Goal: Complete application form

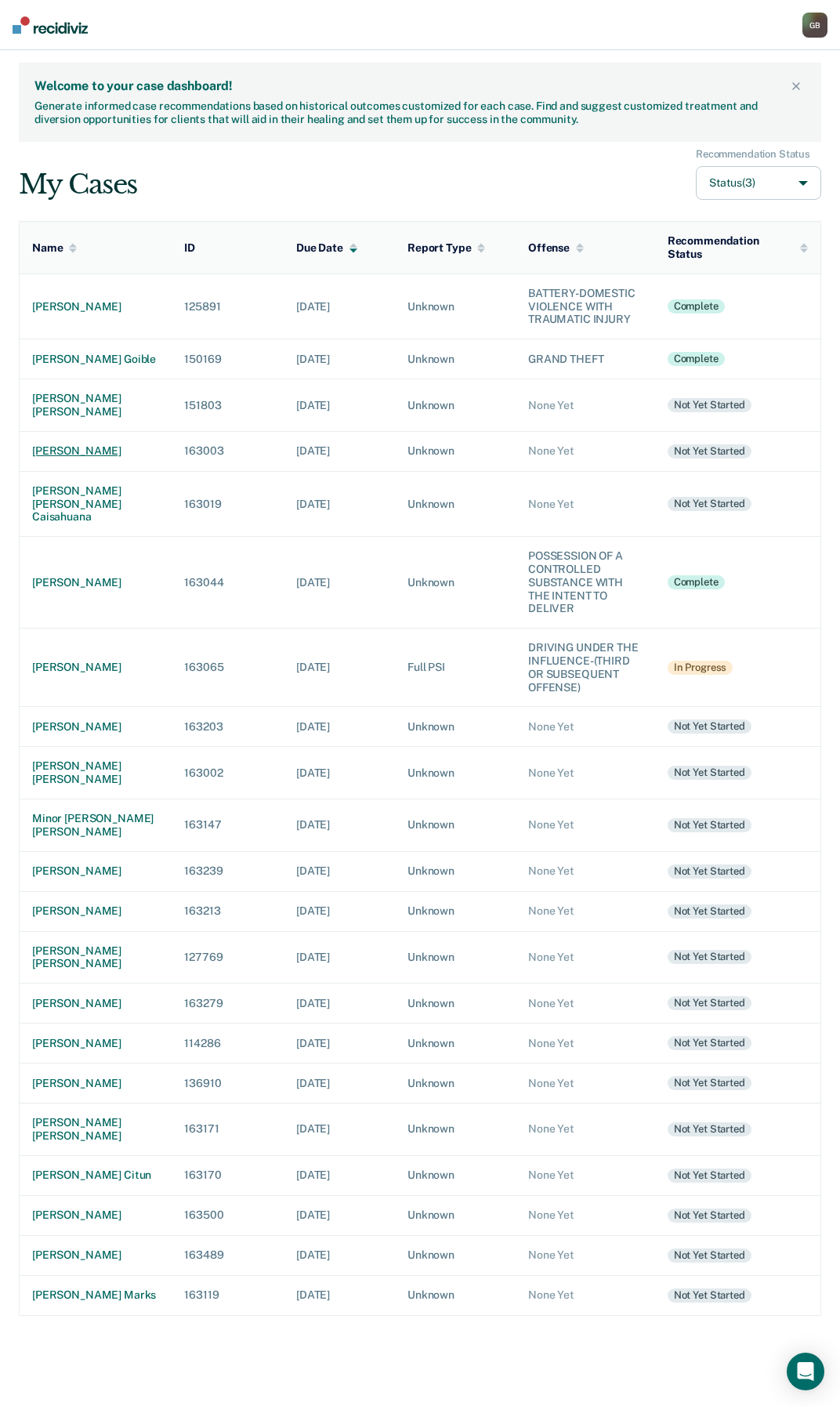
click at [43, 453] on div "[PERSON_NAME]" at bounding box center [95, 451] width 127 height 13
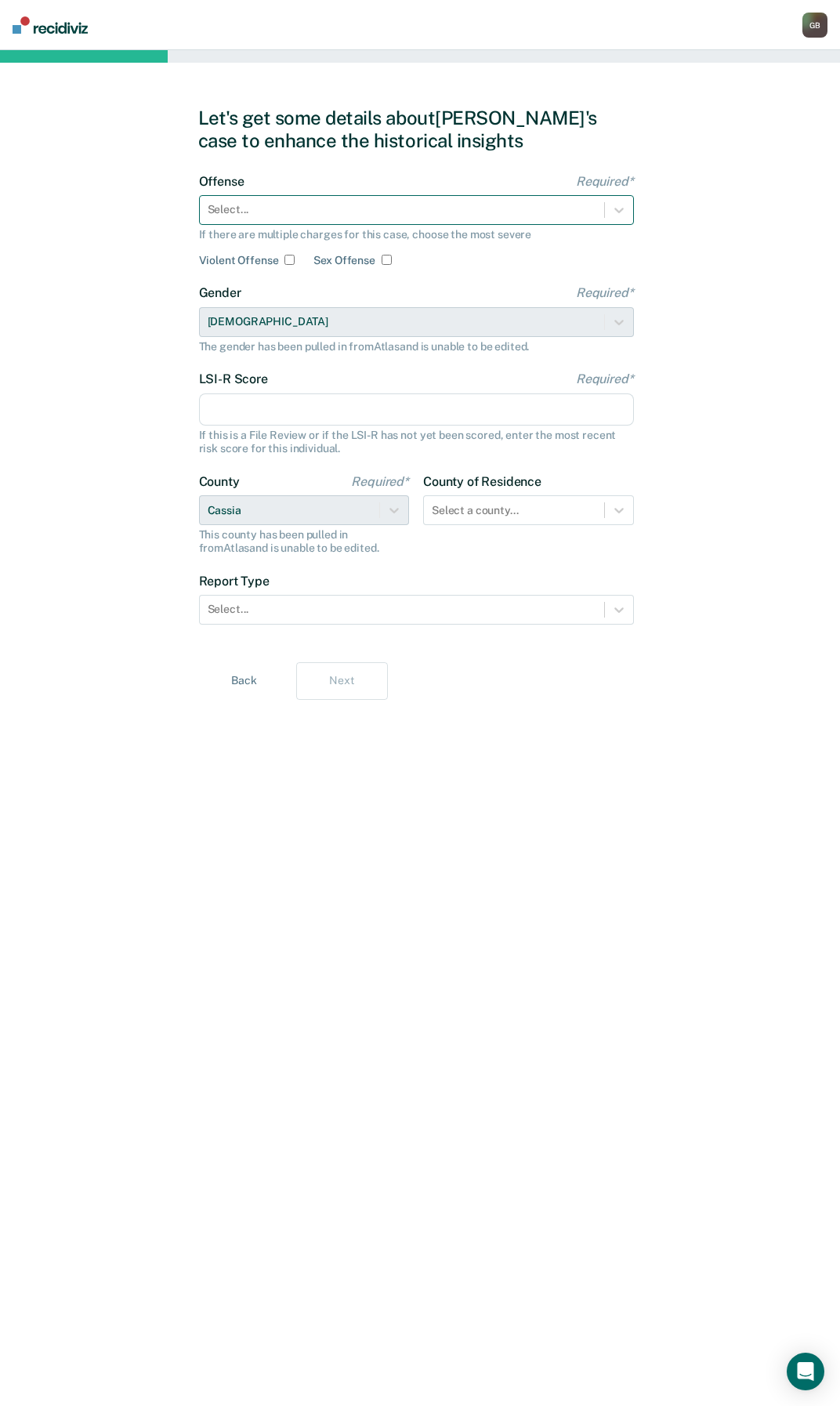
click at [264, 198] on div "Select..." at bounding box center [402, 210] width 404 height 23
click at [621, 217] on icon at bounding box center [618, 210] width 16 height 16
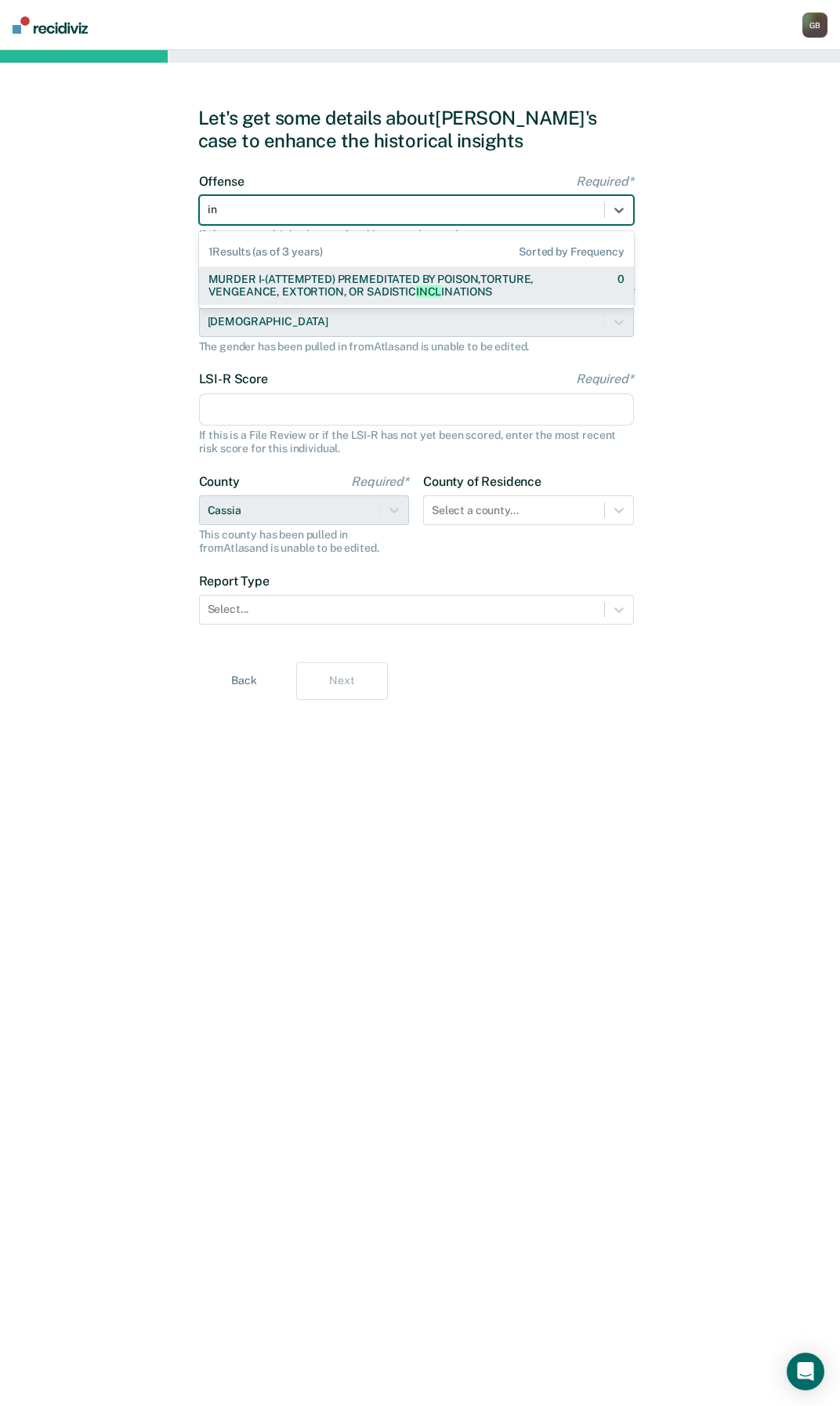
type input "i"
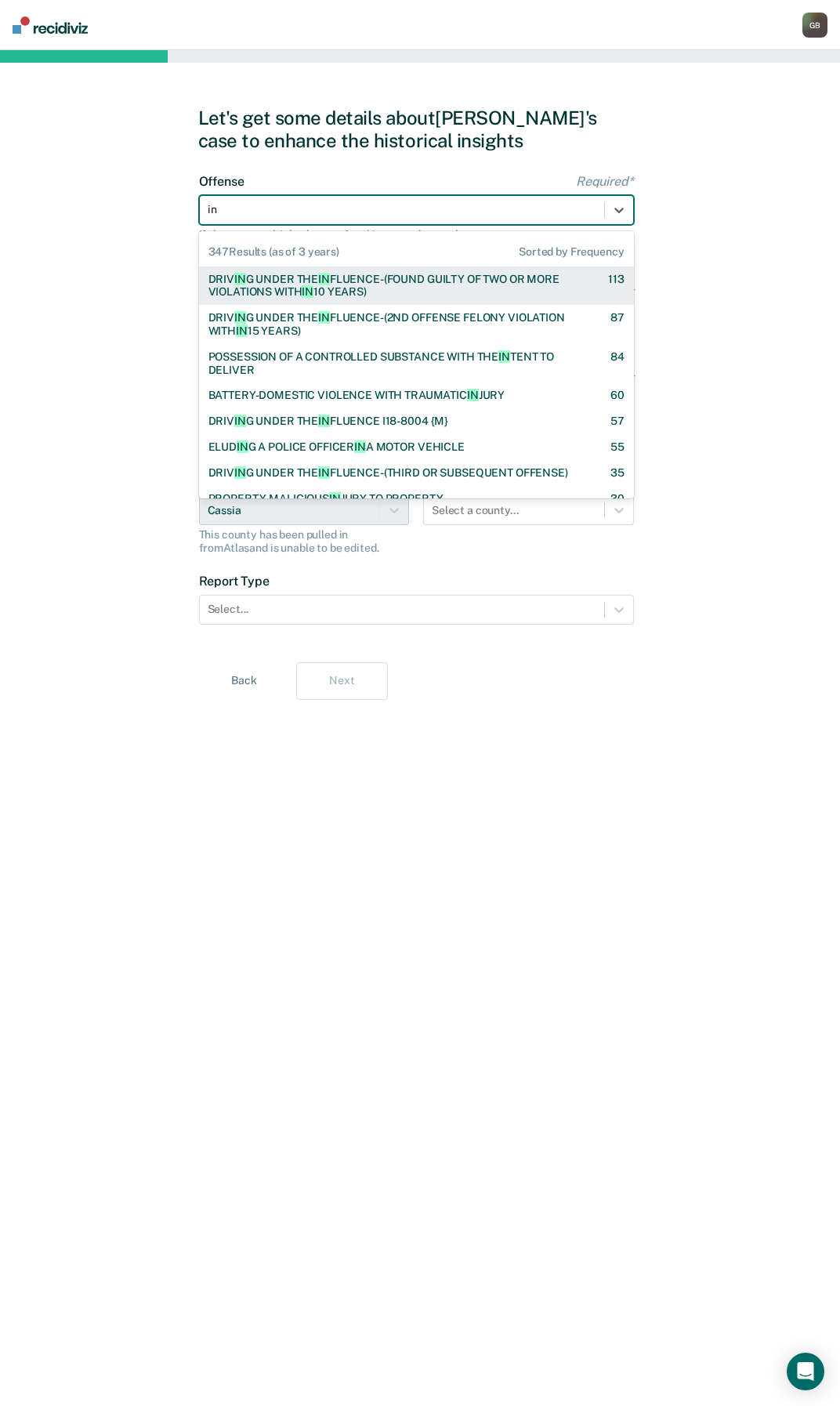
type input "i"
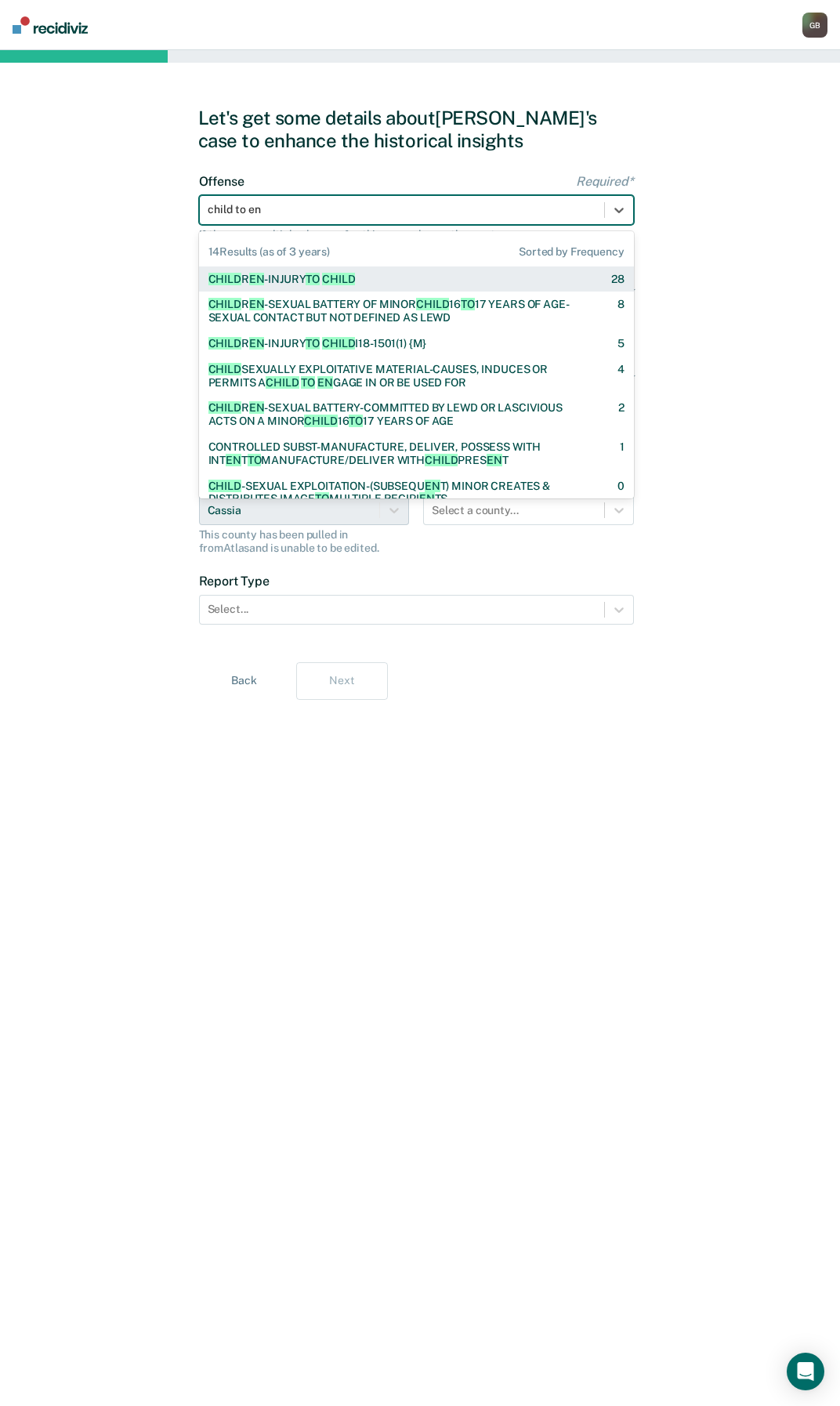
type input "child to eng"
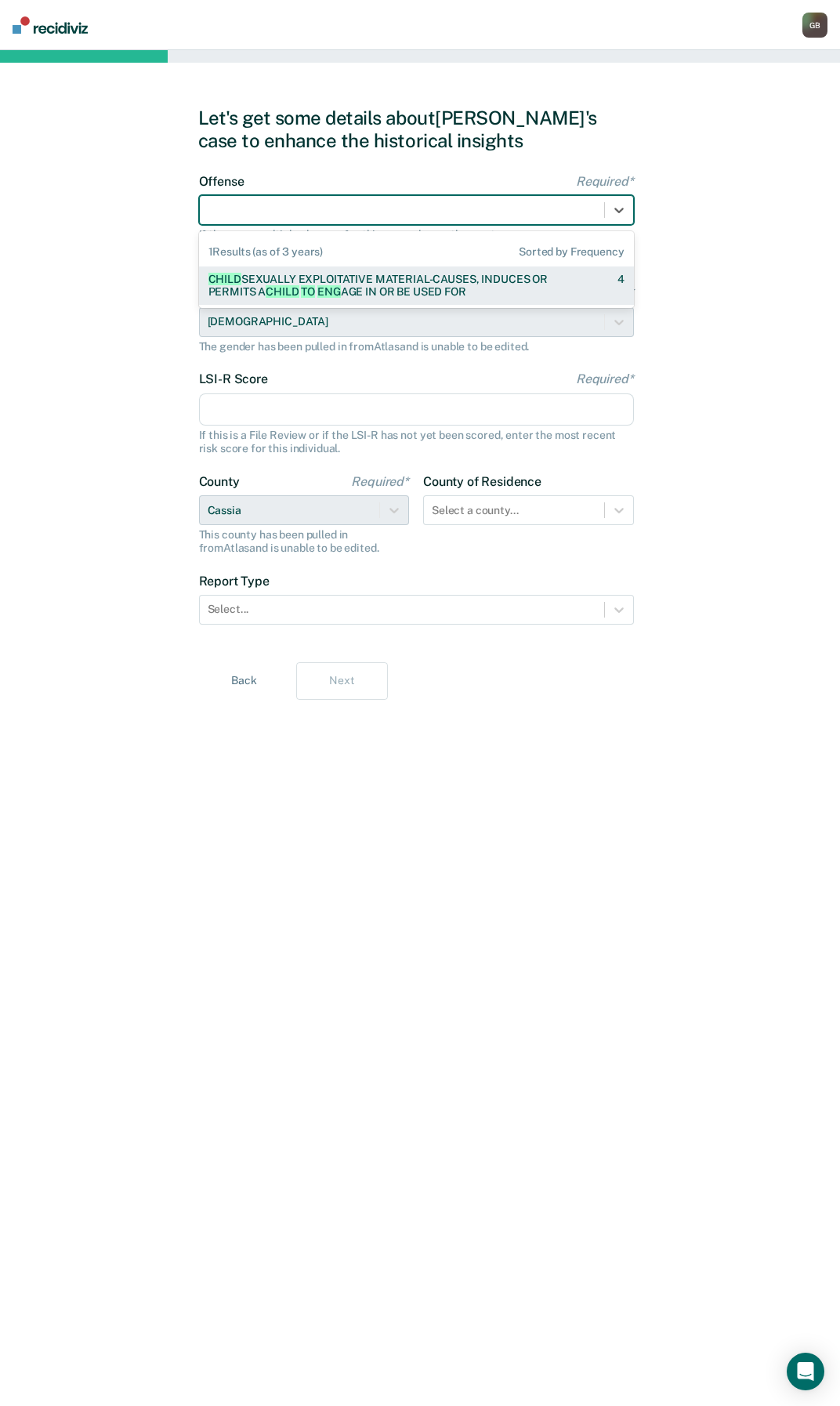
click at [294, 208] on div at bounding box center [402, 210] width 389 height 17
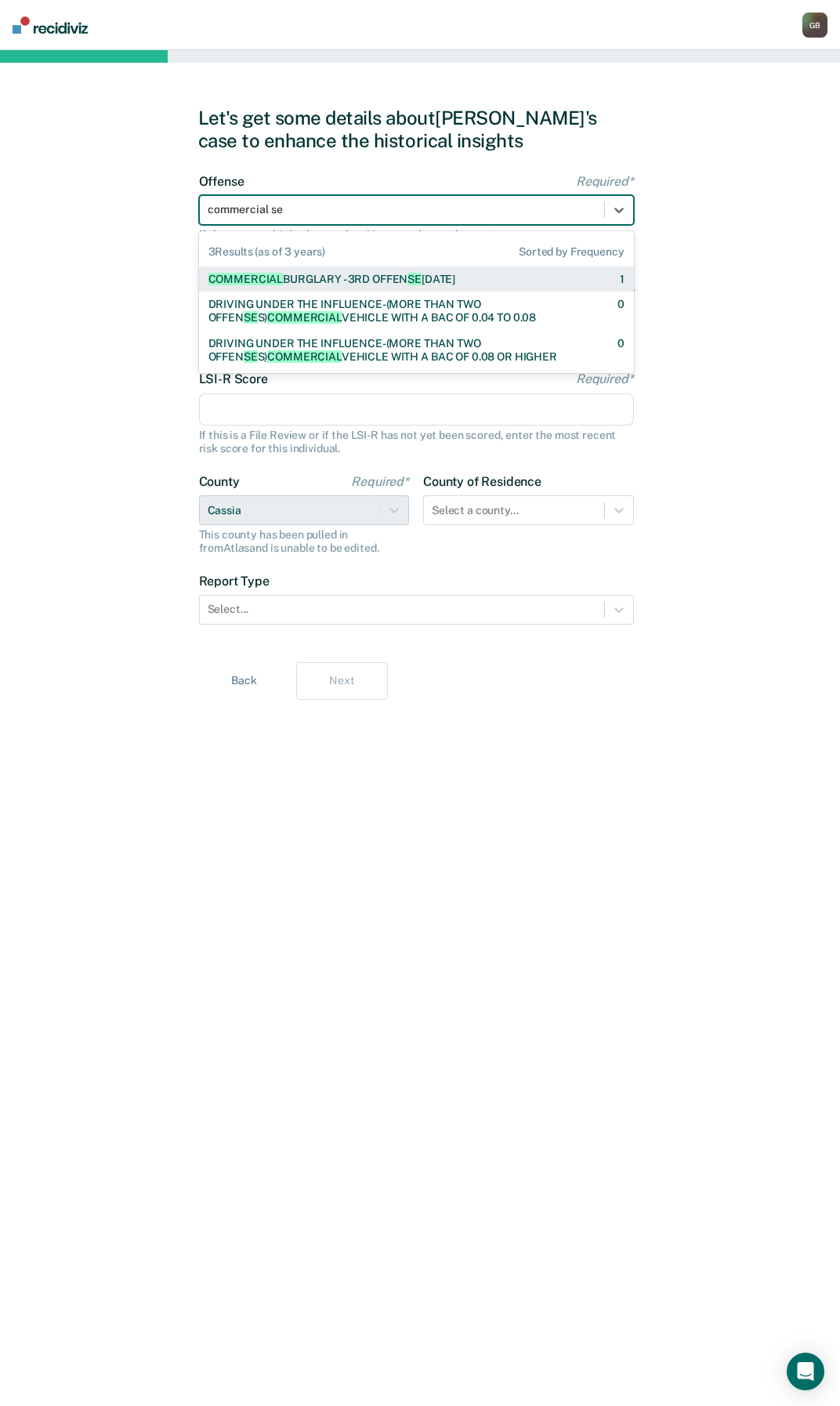
type input "commercial sex"
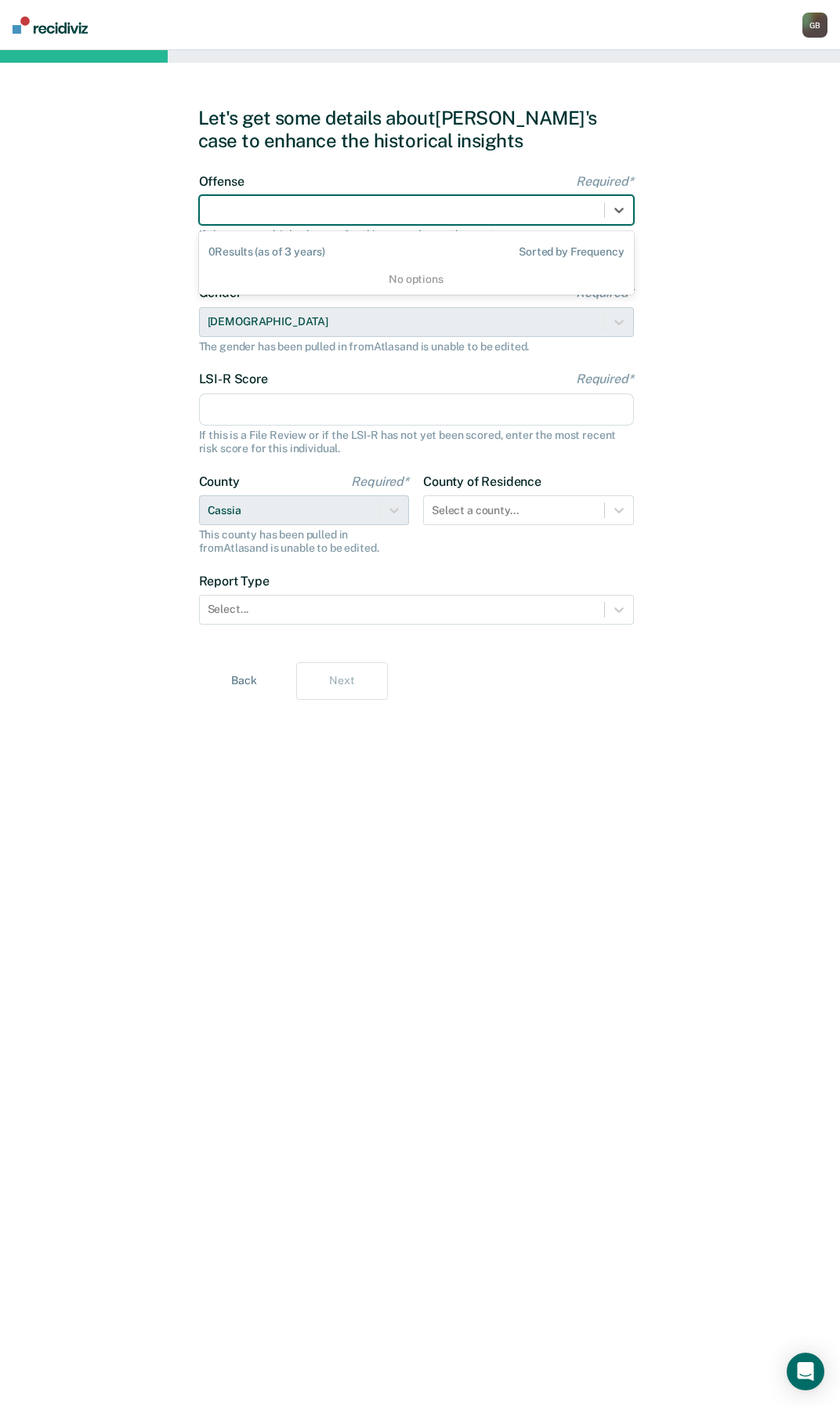
click at [297, 213] on div at bounding box center [402, 210] width 389 height 17
drag, startPoint x: 285, startPoint y: 212, endPoint x: 202, endPoint y: 200, distance: 83.9
click at [202, 200] on div "Select..." at bounding box center [402, 210] width 404 height 23
click at [342, 209] on div at bounding box center [402, 210] width 389 height 17
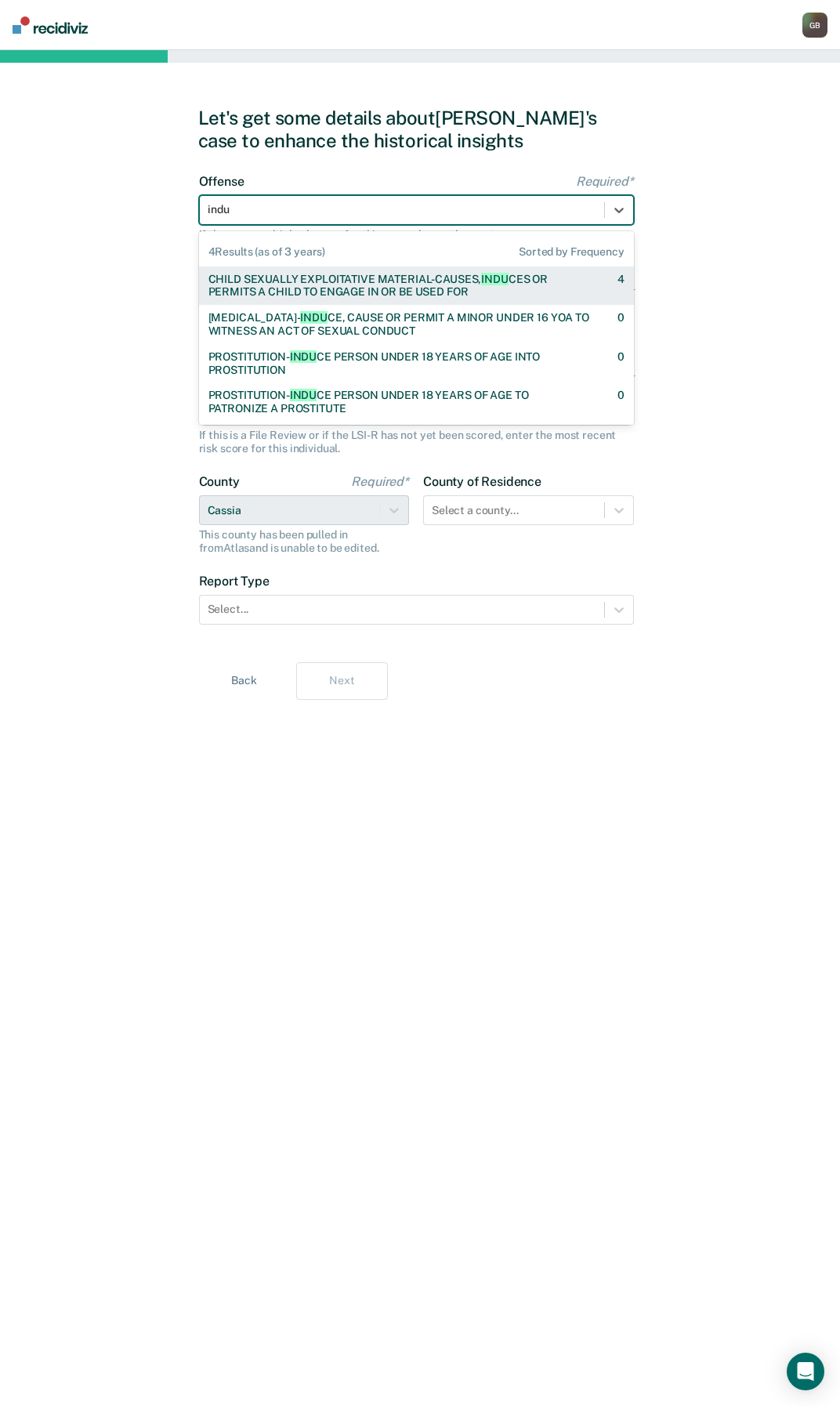
type input "induc"
click at [334, 286] on div "CHILD SEXUALLY EXPLOITATIVE MATERIAL-CAUSES, INDUC ES OR PERMITS A CHILD TO ENG…" at bounding box center [399, 286] width 381 height 26
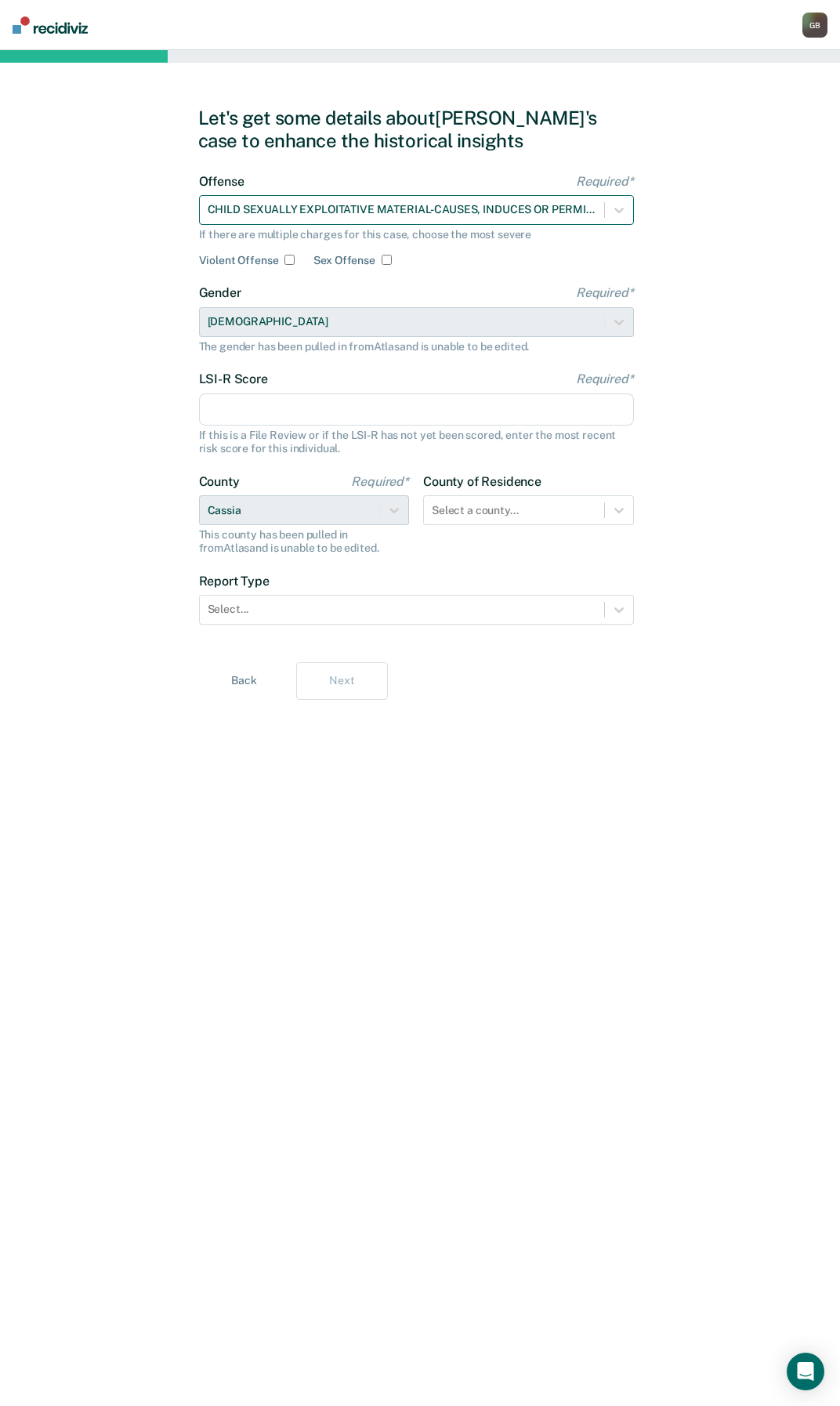
click at [594, 210] on div at bounding box center [402, 210] width 389 height 17
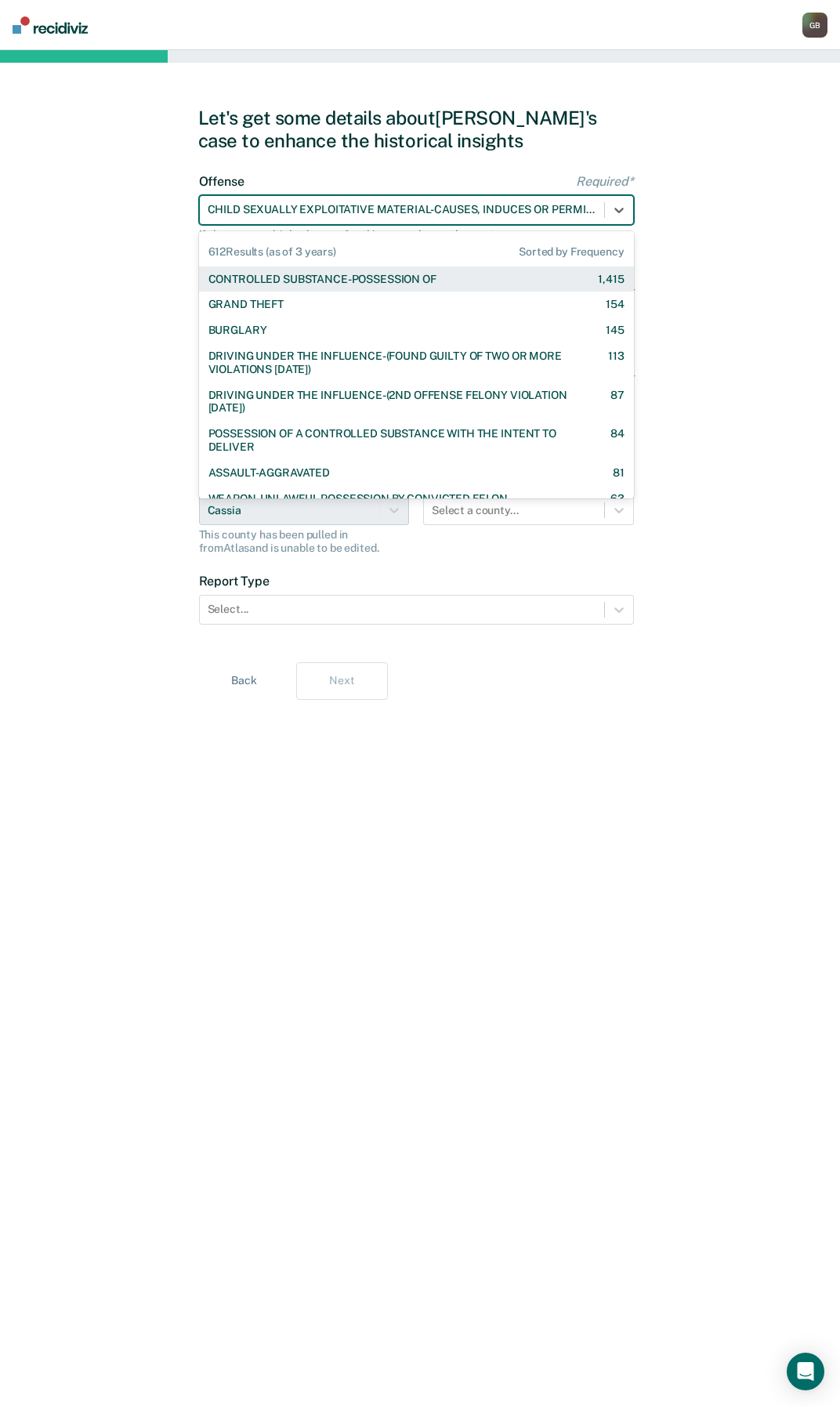
click at [389, 217] on div at bounding box center [402, 210] width 389 height 17
click at [389, 215] on div at bounding box center [402, 210] width 389 height 17
click at [394, 210] on div at bounding box center [402, 210] width 389 height 17
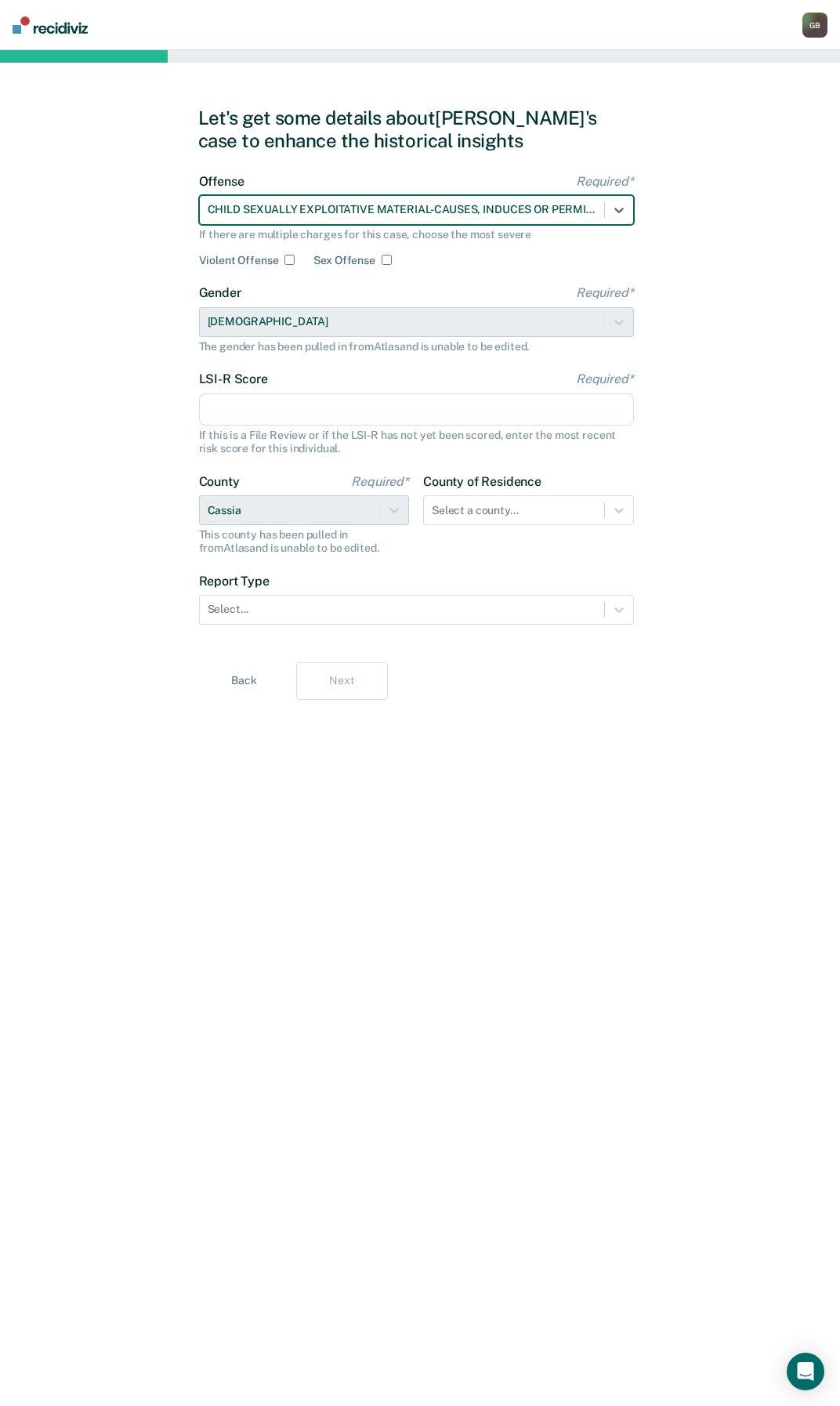
click at [394, 210] on div at bounding box center [402, 210] width 389 height 17
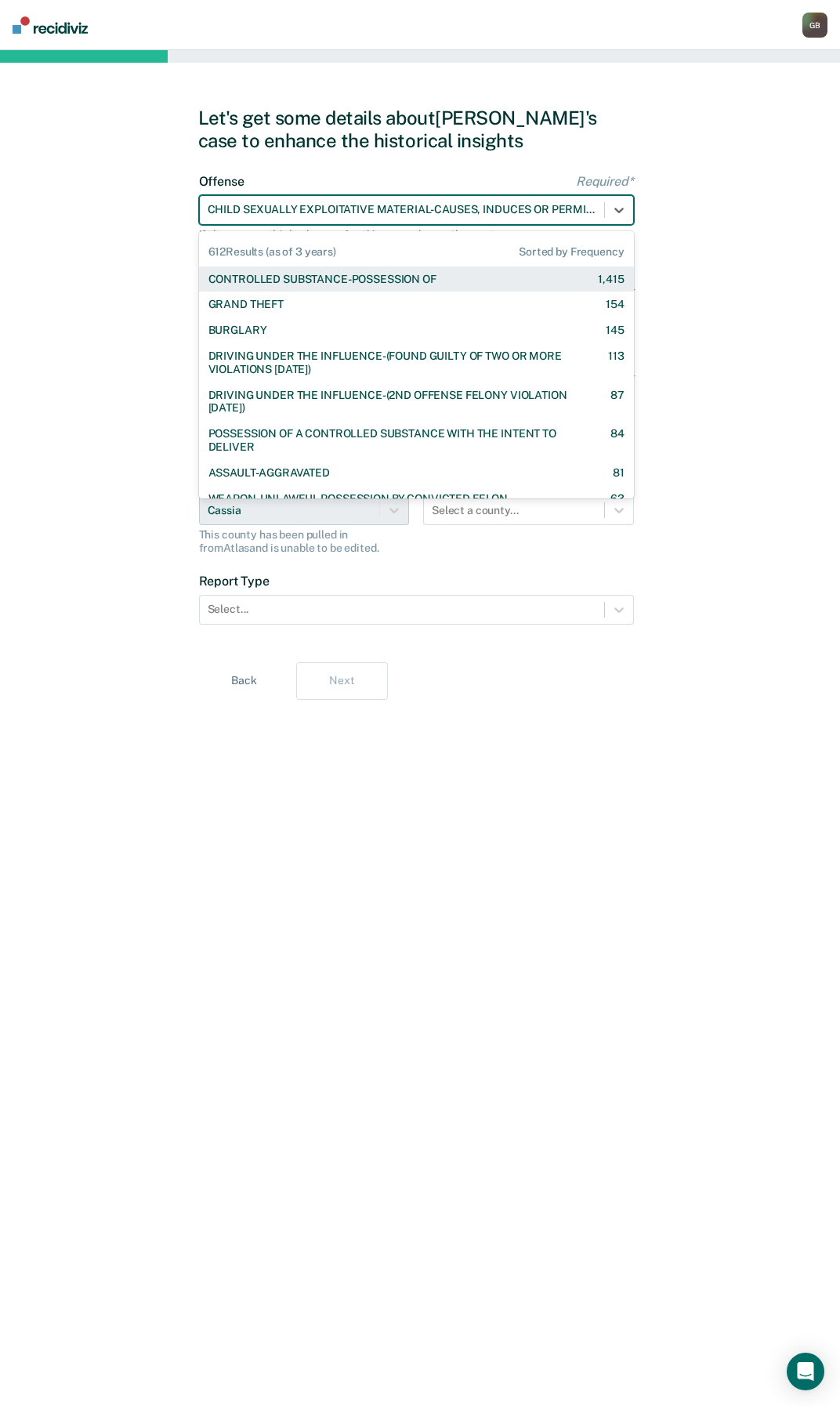
click at [167, 242] on div "Let's get some details about [PERSON_NAME]'s case to enhance the historical ins…" at bounding box center [420, 727] width 840 height 1355
click at [221, 215] on div at bounding box center [402, 210] width 389 height 17
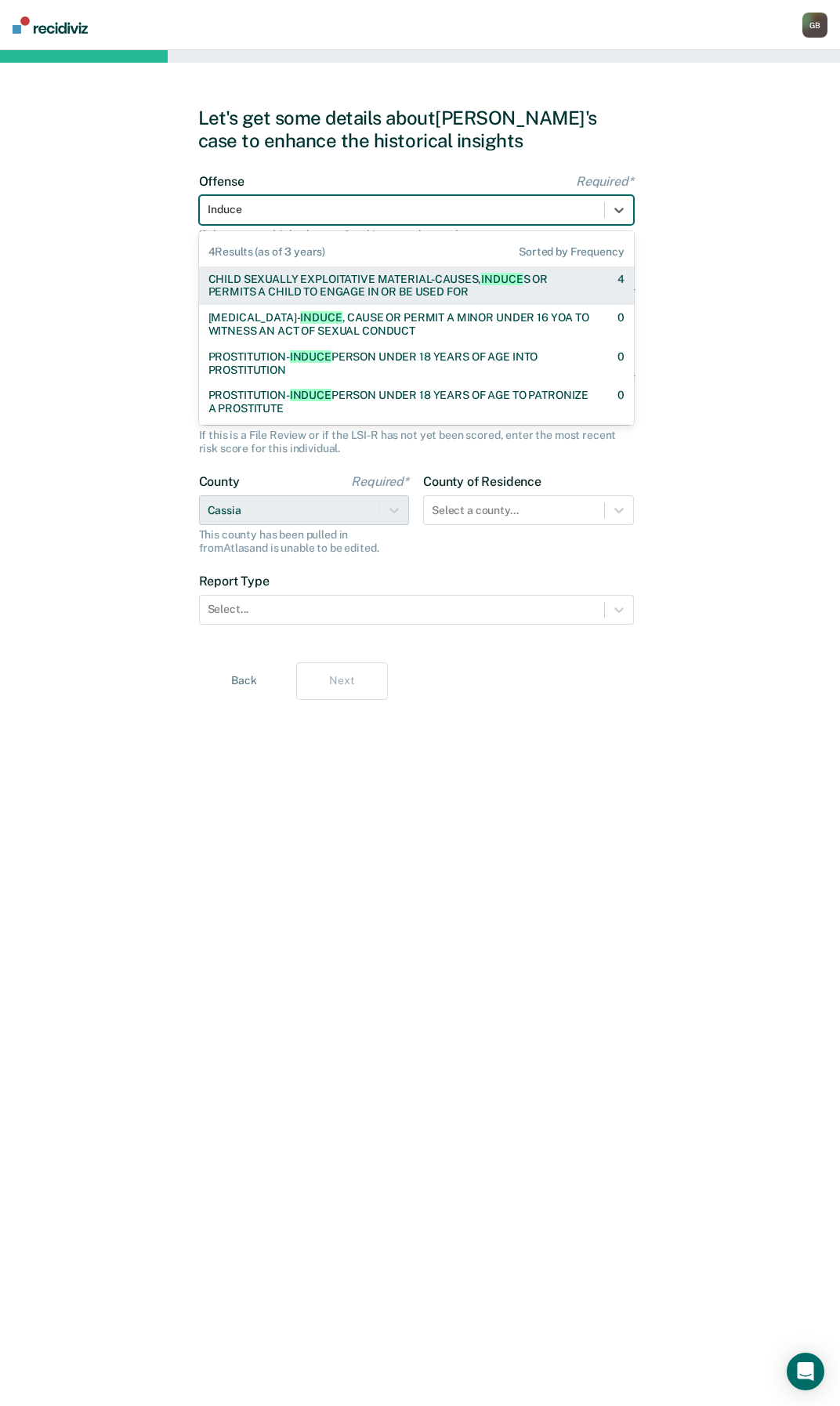
type input "Induce"
click at [337, 289] on div "CHILD SEXUALLY EXPLOITATIVE MATERIAL-CAUSES, INDUCE S OR PERMITS A CHILD TO ENG…" at bounding box center [399, 286] width 381 height 26
